Goal: Information Seeking & Learning: Learn about a topic

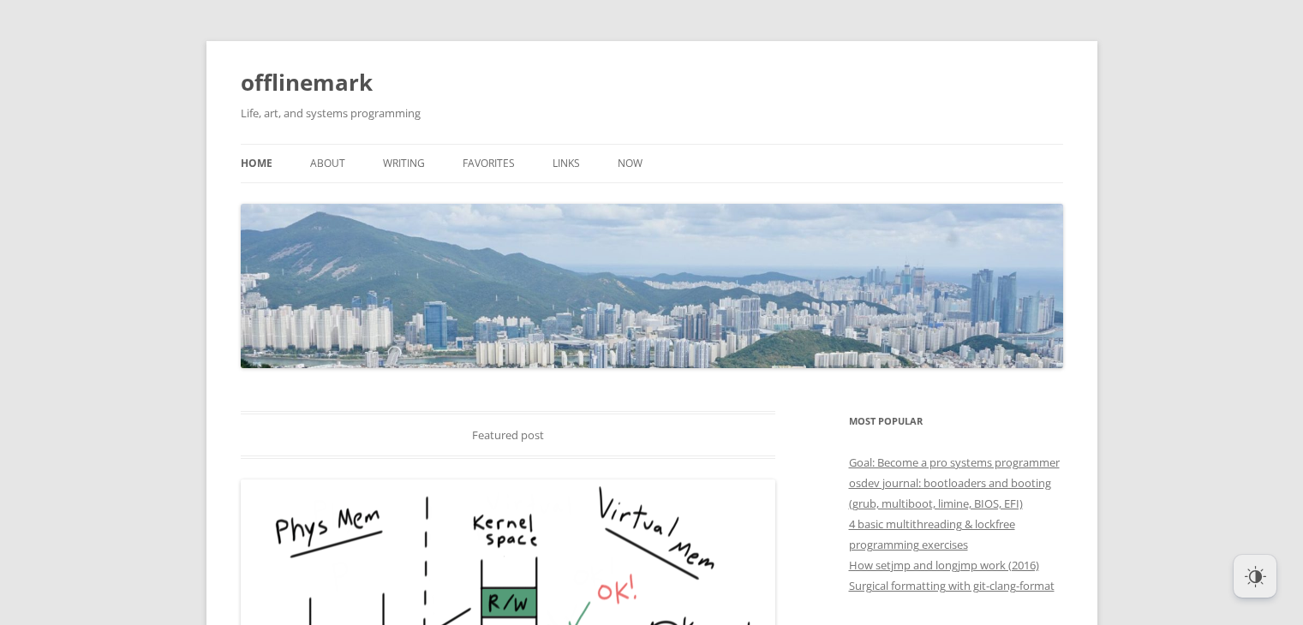
scroll to position [34, 0]
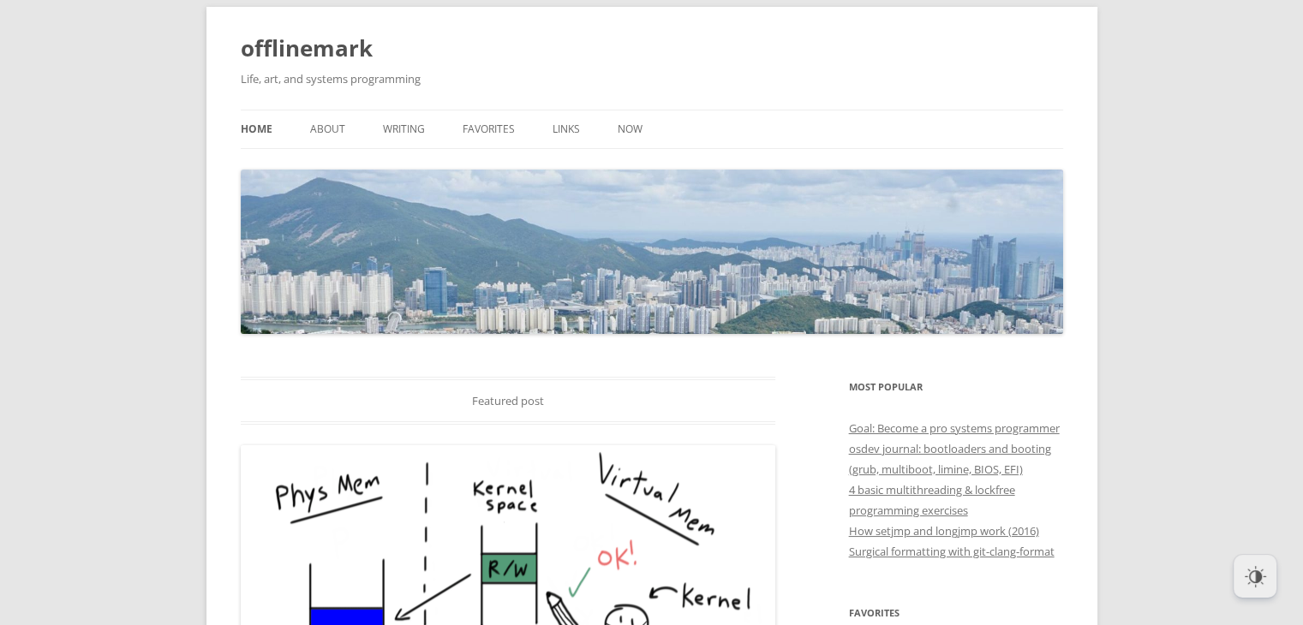
click at [345, 120] on ul "Home About Writing Favorites Links Now" at bounding box center [652, 129] width 822 height 39
click at [339, 125] on link "About" at bounding box center [327, 130] width 35 height 38
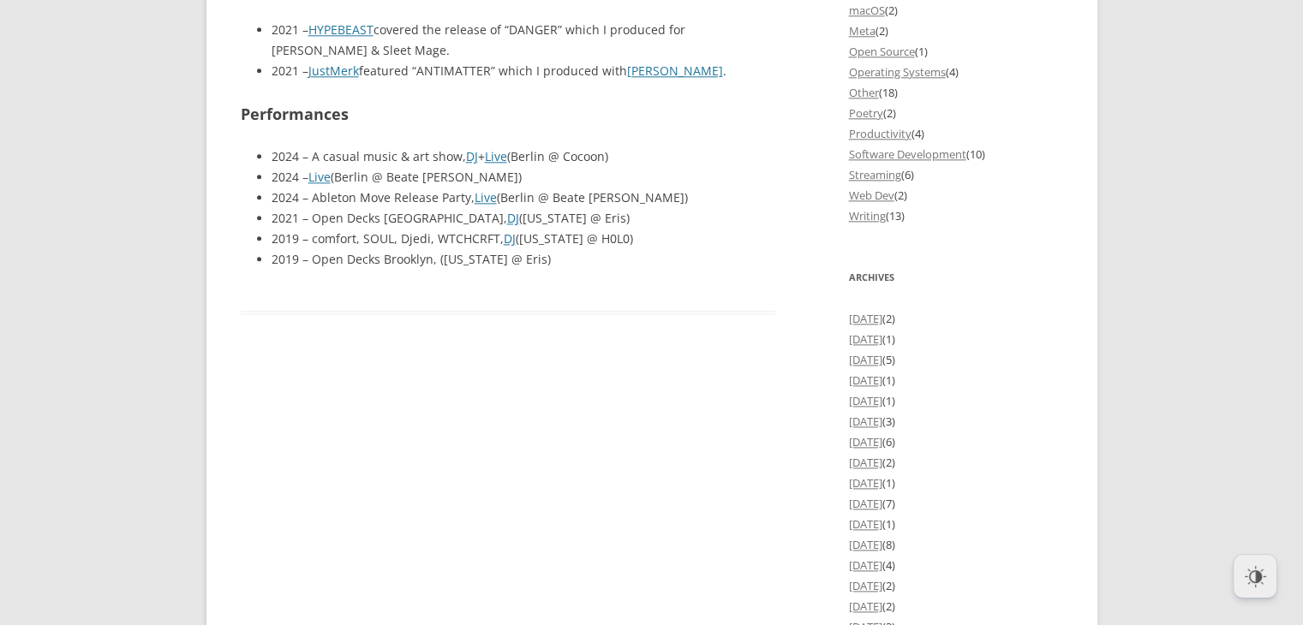
scroll to position [2132, 0]
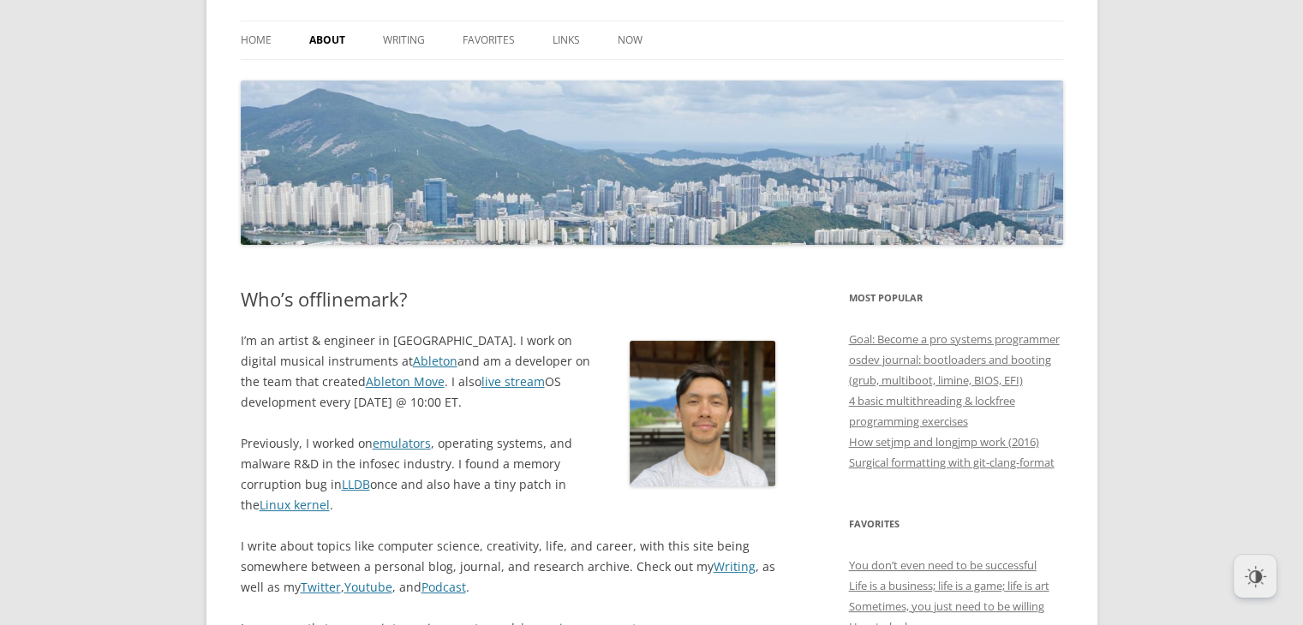
scroll to position [126, 0]
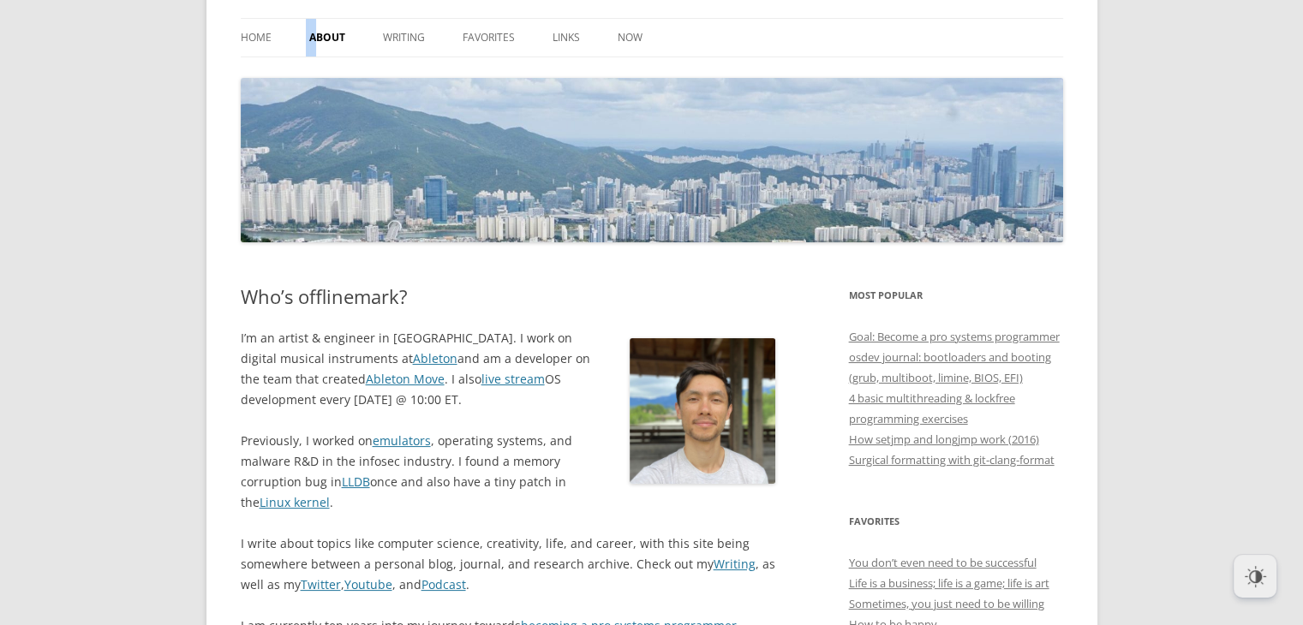
drag, startPoint x: 305, startPoint y: 25, endPoint x: 320, endPoint y: 39, distance: 20.0
click at [320, 39] on ul "Home About Writing Favorites Links Now" at bounding box center [652, 37] width 822 height 39
click at [320, 39] on link "About" at bounding box center [327, 38] width 36 height 38
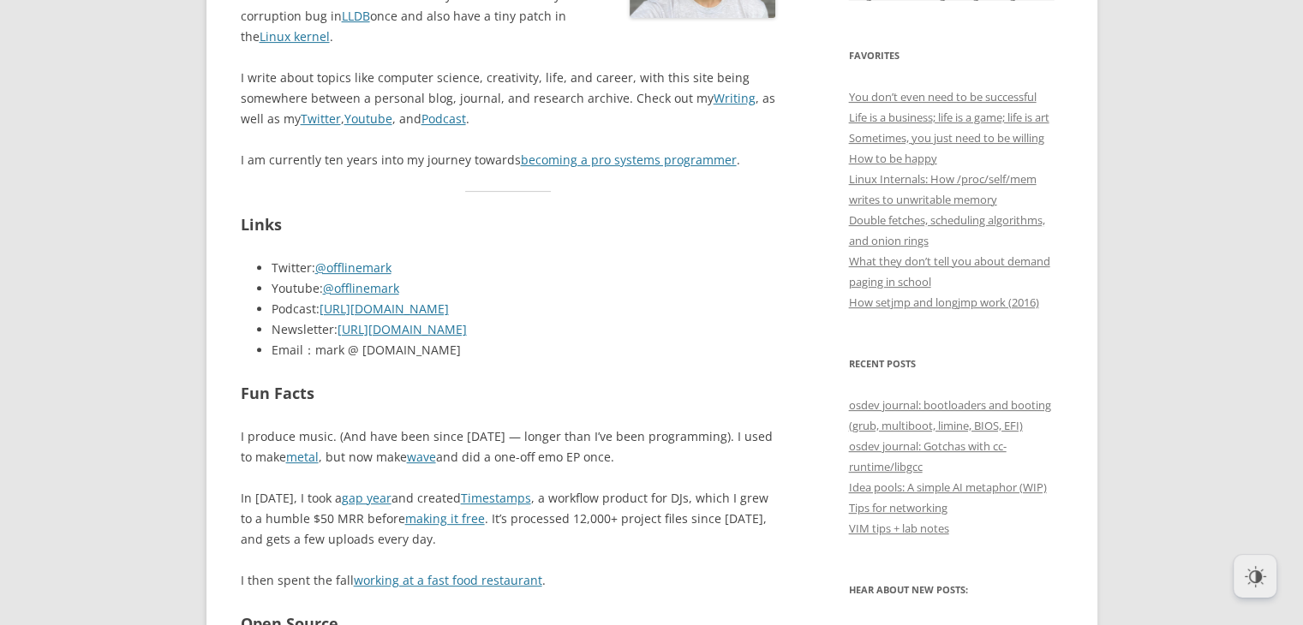
scroll to position [593, 0]
click at [609, 164] on link "becoming a pro systems programmer" at bounding box center [629, 159] width 216 height 16
drag, startPoint x: 616, startPoint y: 172, endPoint x: 635, endPoint y: 158, distance: 23.8
click at [635, 158] on link "becoming a pro systems programmer" at bounding box center [629, 159] width 216 height 16
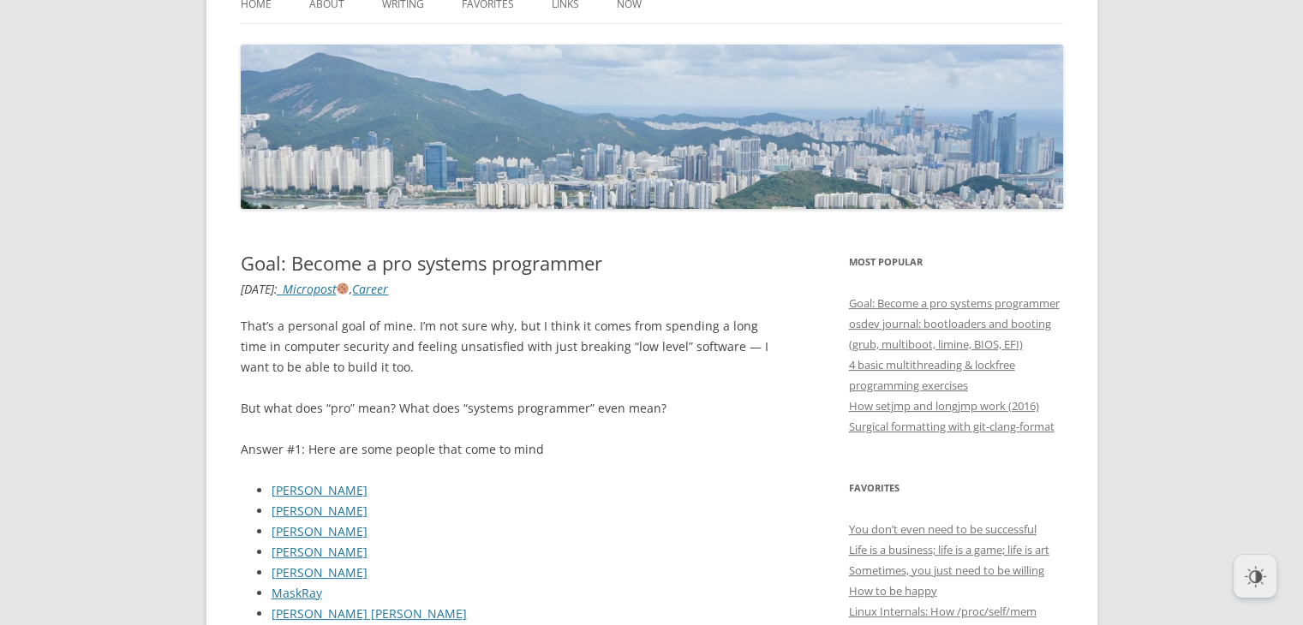
scroll to position [192, 0]
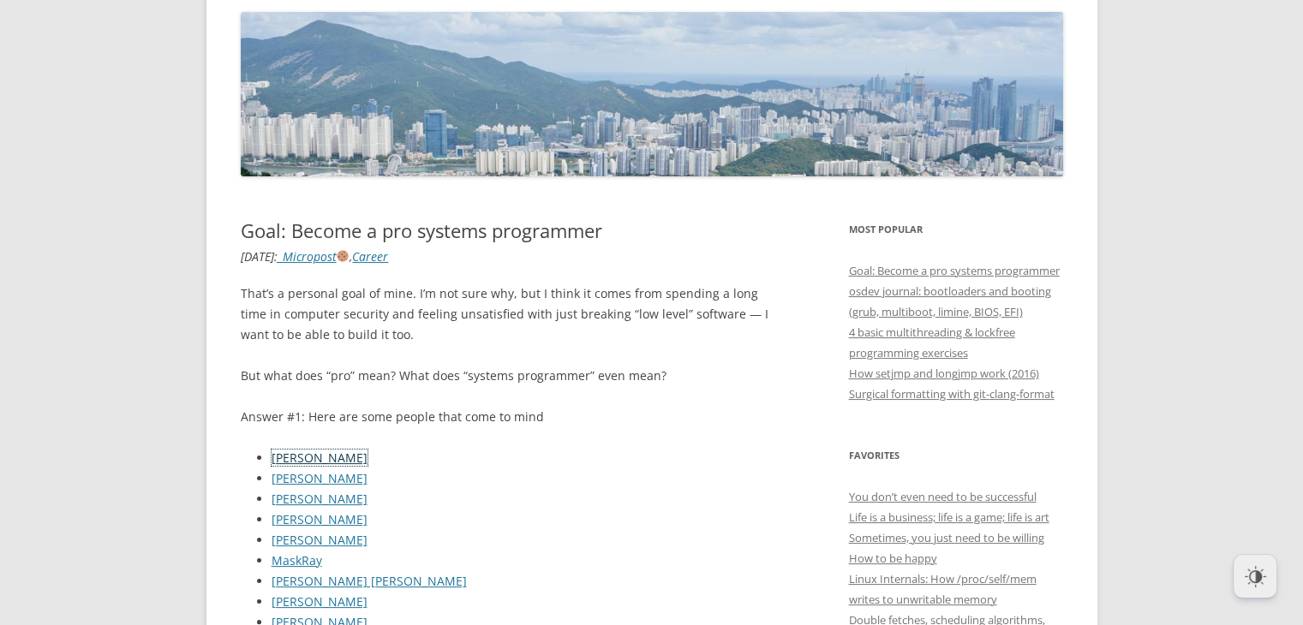
click at [322, 458] on link "Andreas Kling" at bounding box center [320, 458] width 96 height 16
click at [308, 482] on link "Alex Ionescu" at bounding box center [320, 478] width 96 height 16
click at [309, 501] on link "Brandon Falk" at bounding box center [320, 499] width 96 height 16
click at [341, 521] on link "Jason Donenfeld" at bounding box center [320, 519] width 96 height 16
click at [278, 562] on link "MaskRay" at bounding box center [297, 561] width 51 height 16
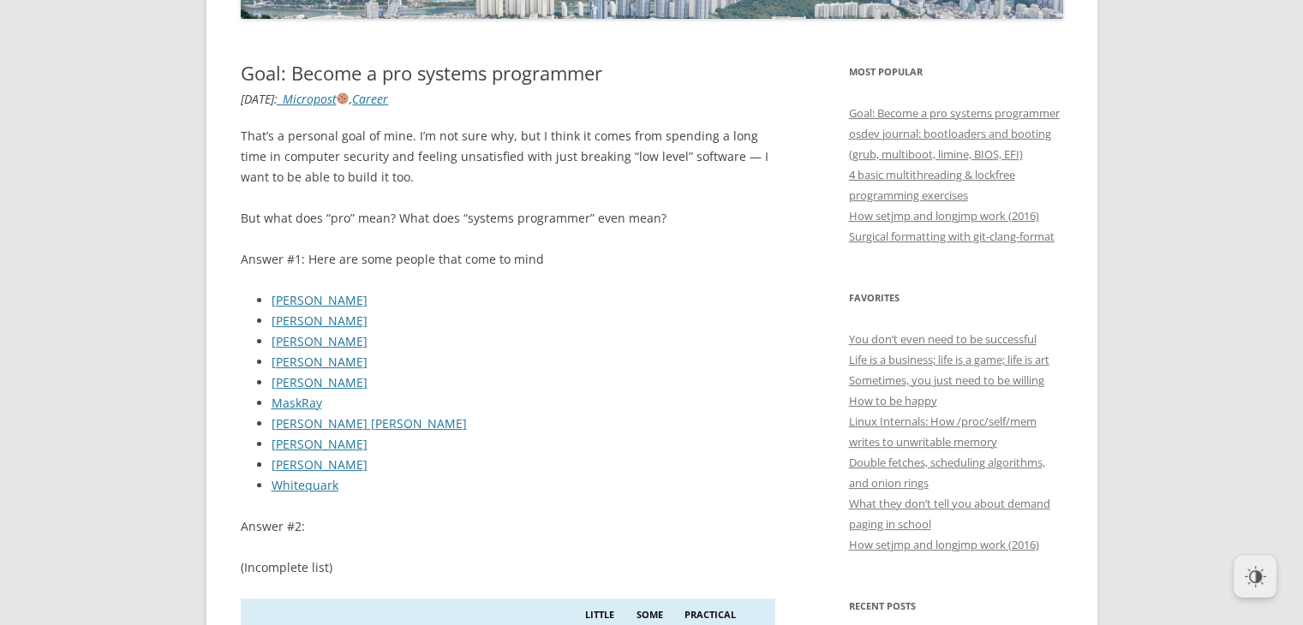
scroll to position [351, 0]
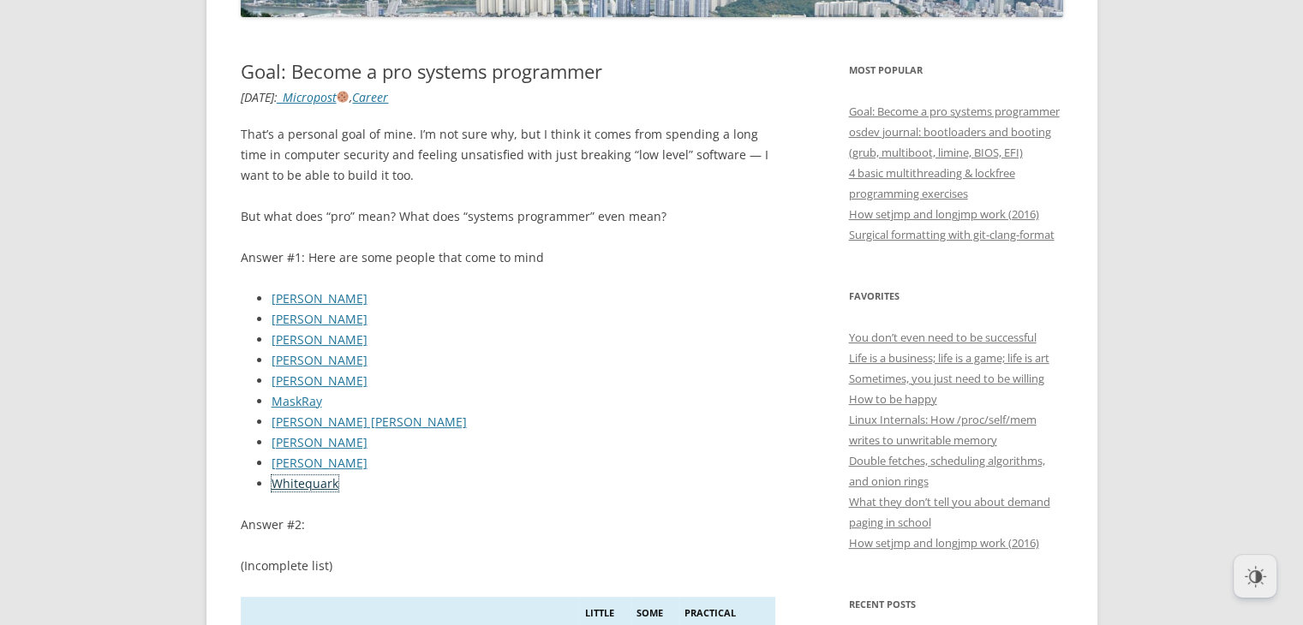
click at [314, 477] on link "Whitequark" at bounding box center [305, 483] width 67 height 16
